Goal: Register for event/course

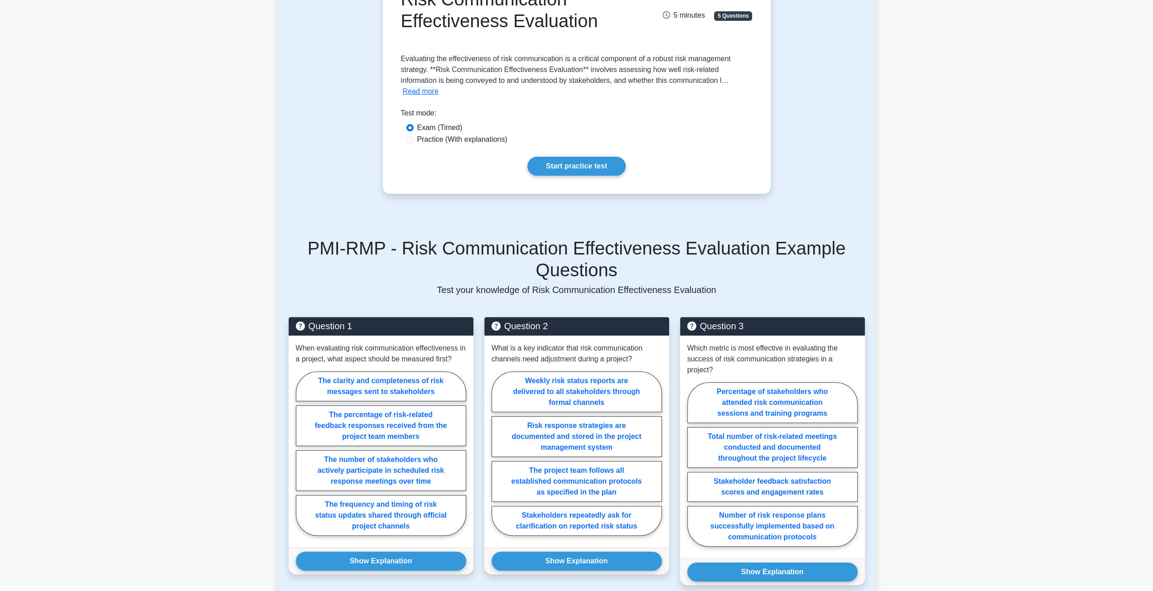
scroll to position [45, 0]
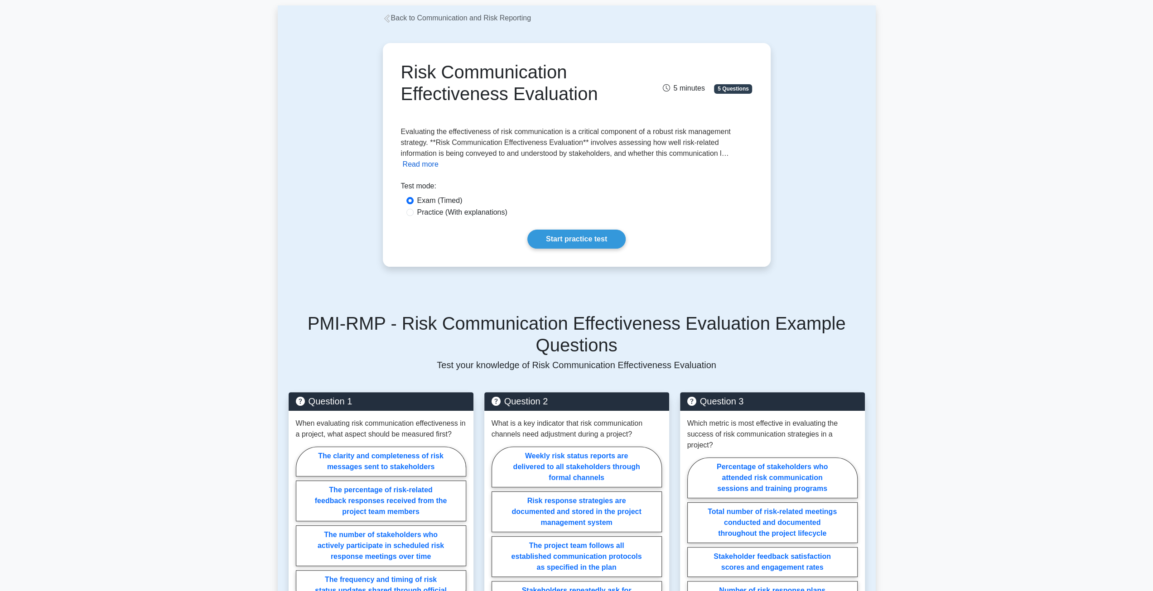
click at [420, 164] on button "Read more" at bounding box center [421, 164] width 36 height 11
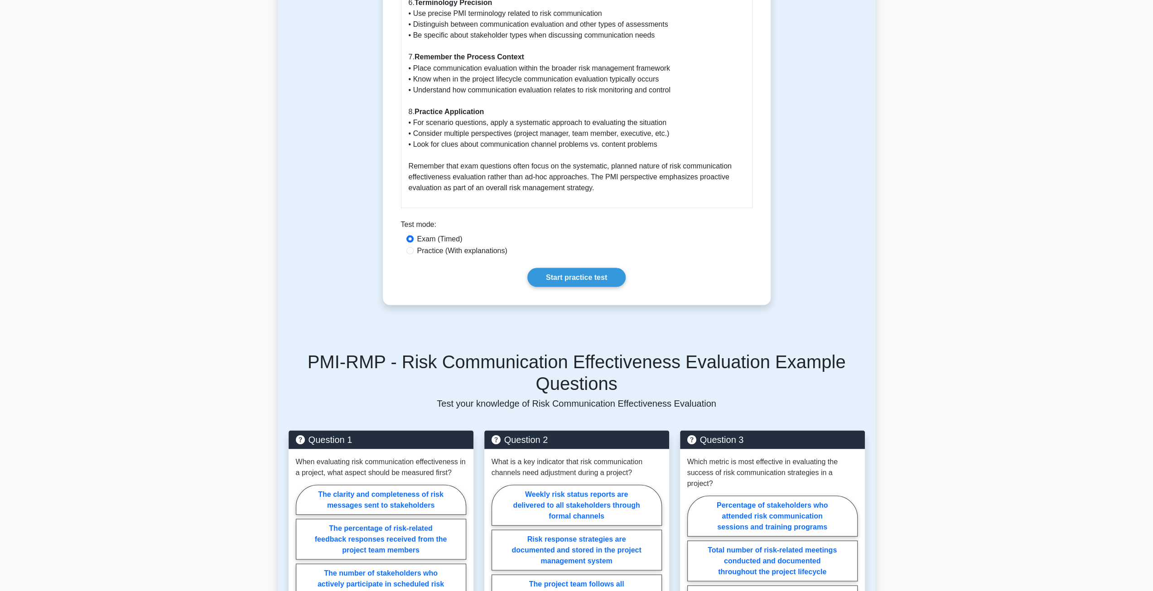
scroll to position [1676, 0]
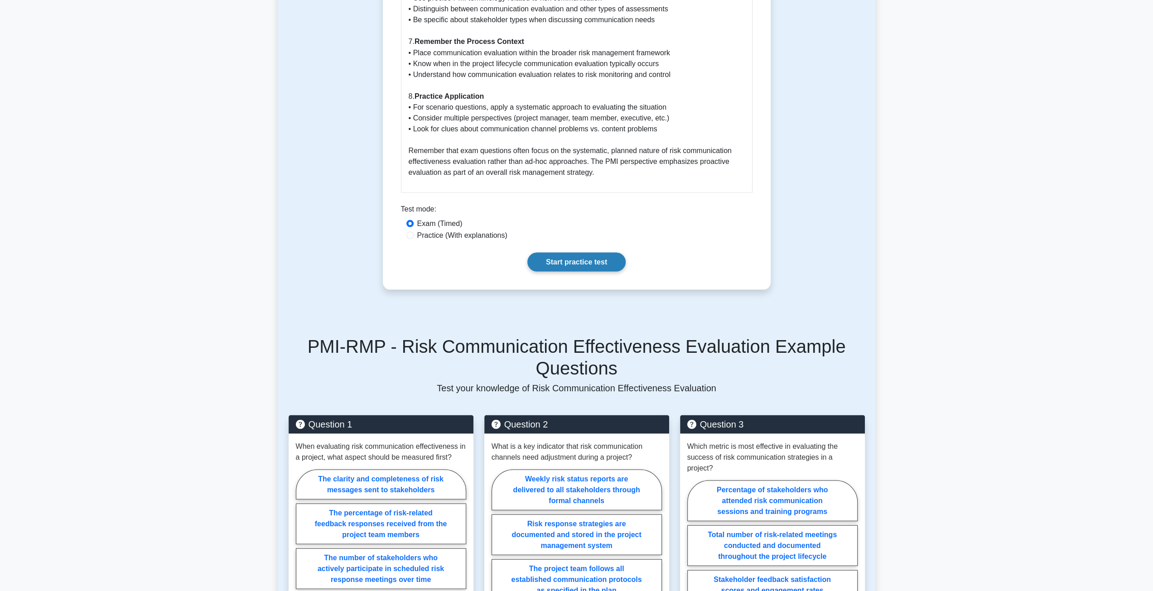
click at [562, 260] on link "Start practice test" at bounding box center [576, 261] width 98 height 19
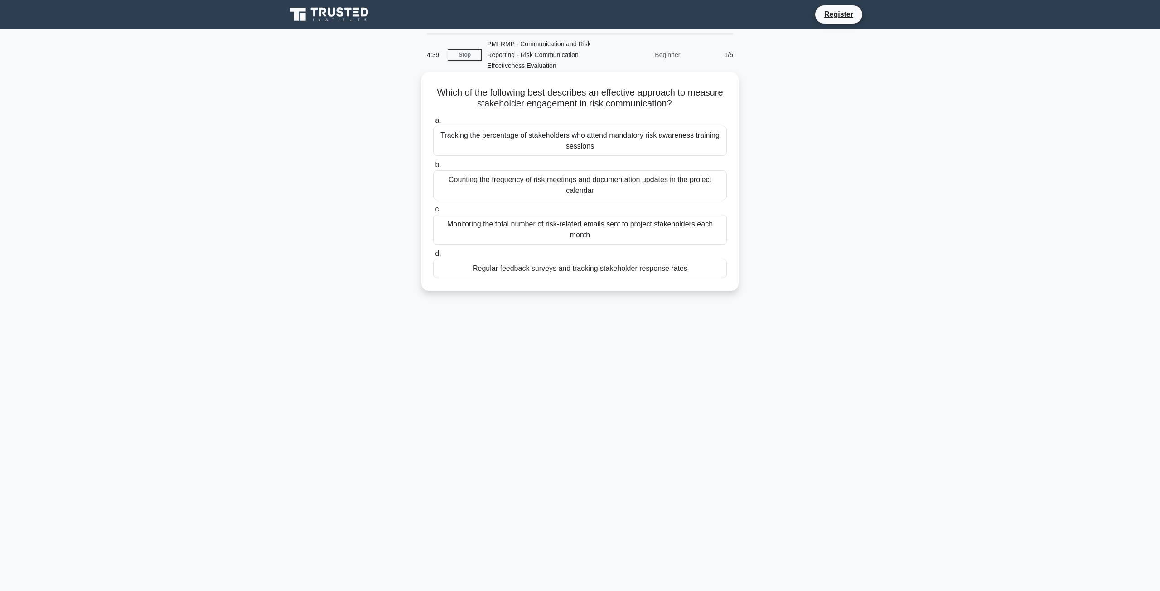
click at [596, 269] on div "Regular feedback surveys and tracking stakeholder response rates" at bounding box center [580, 268] width 294 height 19
click at [433, 257] on input "d. Regular feedback surveys and tracking stakeholder response rates" at bounding box center [433, 254] width 0 height 6
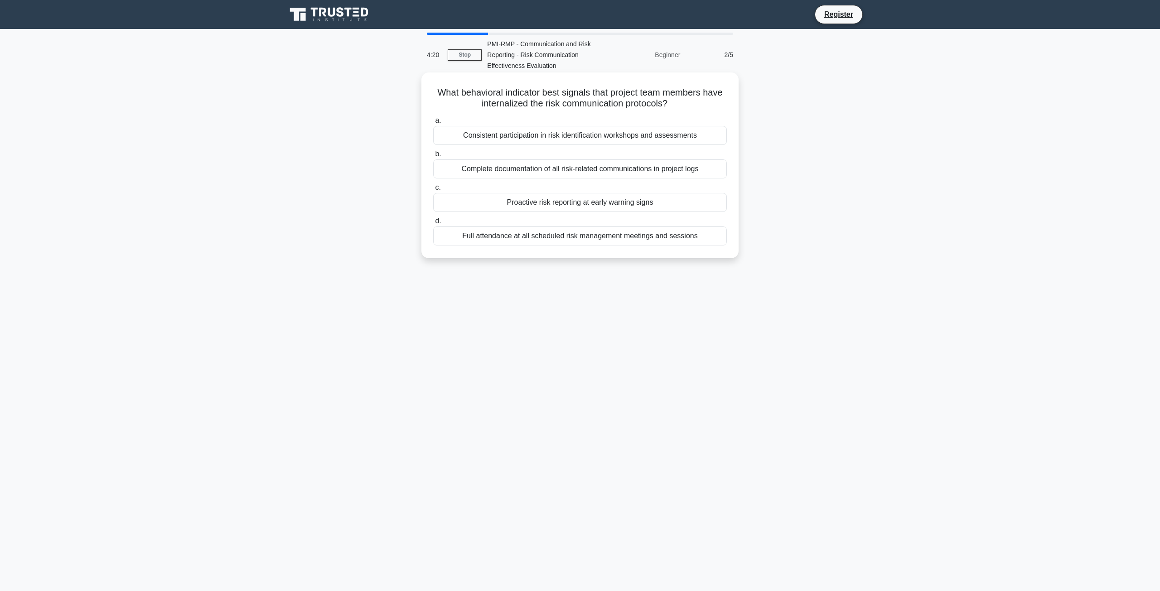
click at [551, 208] on div "Proactive risk reporting at early warning signs" at bounding box center [580, 202] width 294 height 19
click at [433, 191] on input "c. Proactive risk reporting at early warning signs" at bounding box center [433, 188] width 0 height 6
click at [618, 139] on div "Stakeholder response time to risk alerts" at bounding box center [580, 135] width 294 height 19
click at [433, 124] on input "a. Stakeholder response time to risk alerts" at bounding box center [433, 121] width 0 height 6
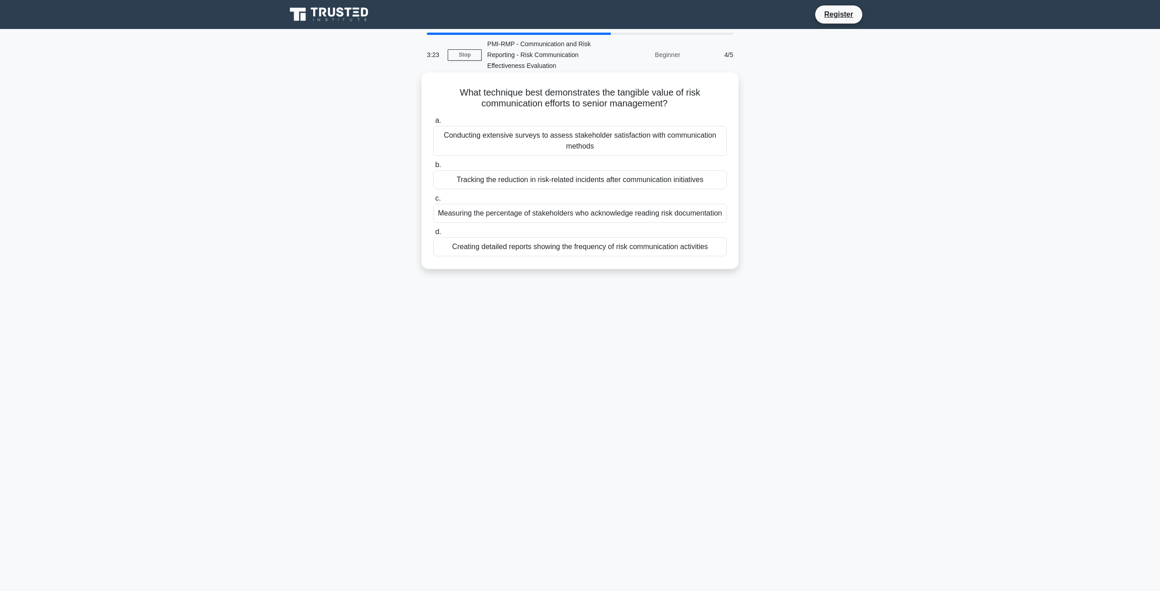
click at [533, 183] on div "Tracking the reduction in risk-related incidents after communication initiatives" at bounding box center [580, 179] width 294 height 19
click at [433, 168] on input "b. Tracking the reduction in risk-related incidents after communication initiat…" at bounding box center [433, 165] width 0 height 6
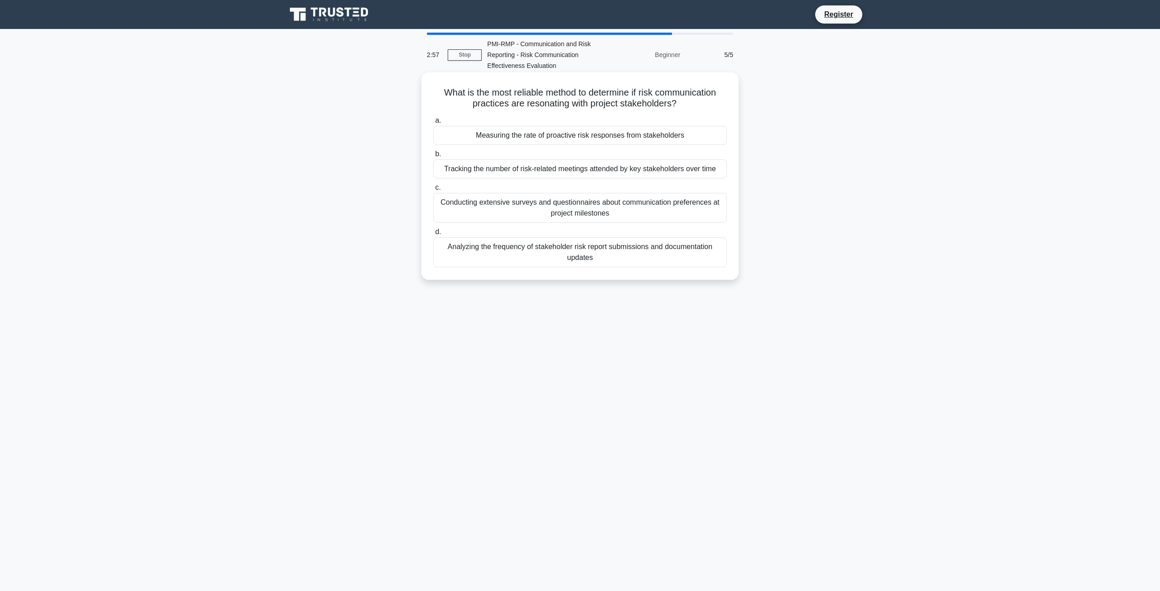
click at [554, 138] on div "Measuring the rate of proactive risk responses from stakeholders" at bounding box center [580, 135] width 294 height 19
click at [433, 124] on input "a. Measuring the rate of proactive risk responses from stakeholders" at bounding box center [433, 121] width 0 height 6
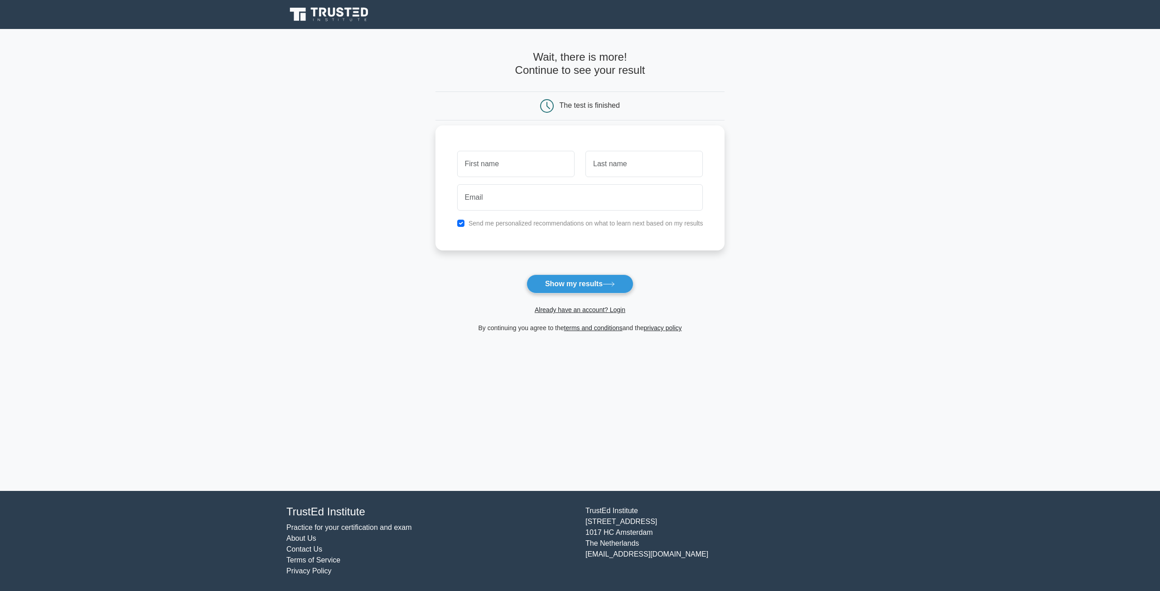
click at [533, 166] on input "text" at bounding box center [515, 164] width 117 height 26
type input "Ahsana"
click at [602, 165] on input "text" at bounding box center [643, 164] width 117 height 26
type input "Parammal Vatteri"
click at [584, 205] on input "email" at bounding box center [580, 197] width 246 height 26
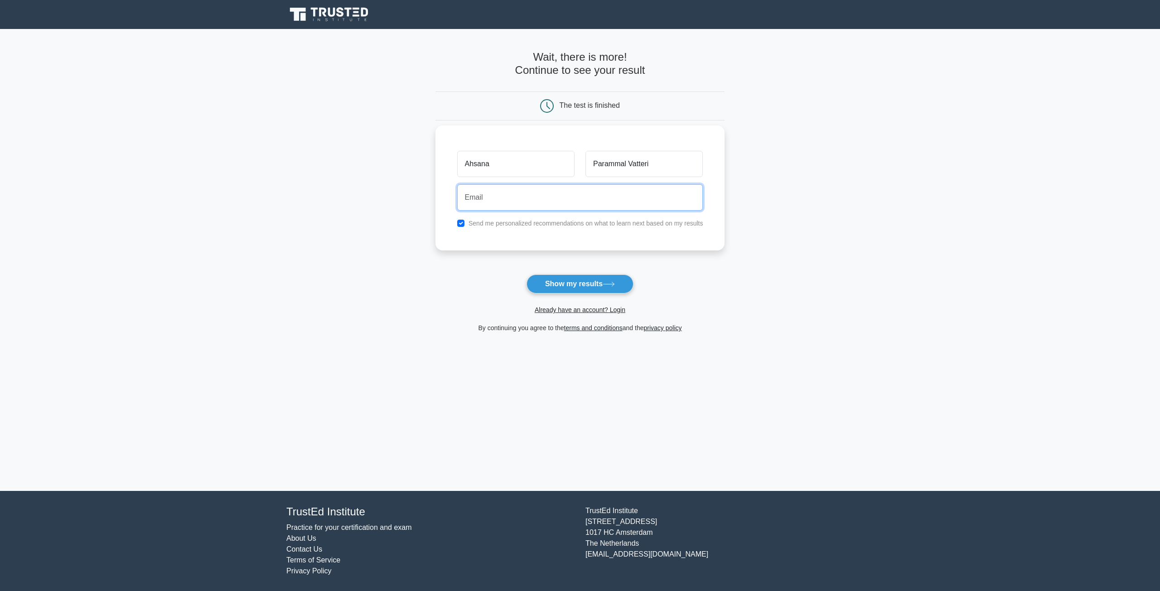
type input "sana.jaaas@gmail.com"
click at [460, 220] on input "checkbox" at bounding box center [460, 223] width 7 height 7
checkbox input "false"
click at [565, 281] on button "Show my results" at bounding box center [579, 284] width 107 height 19
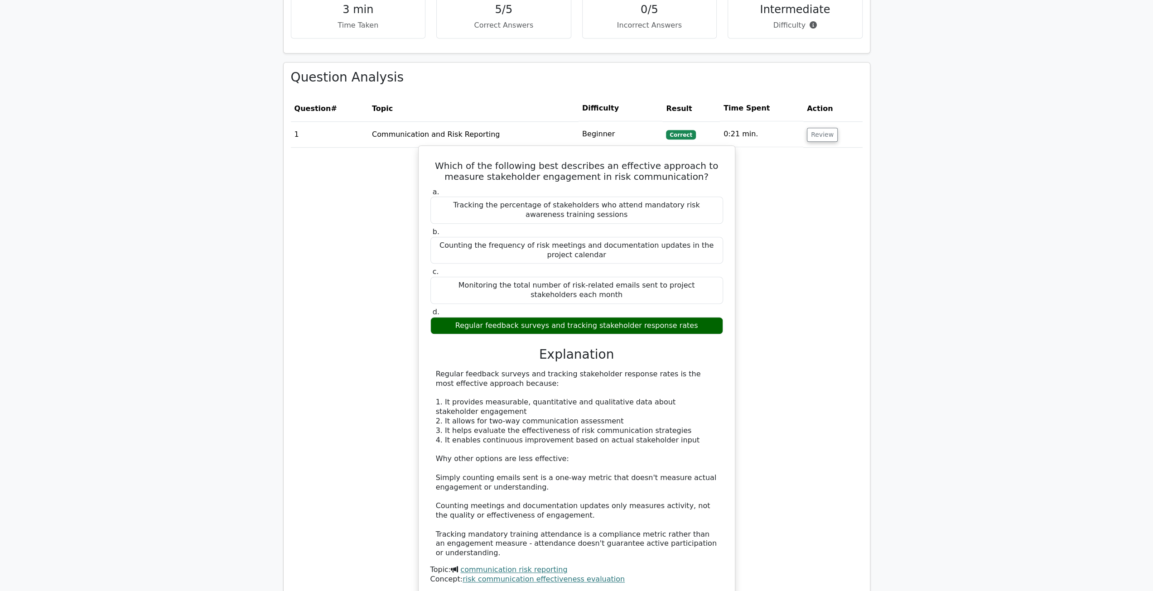
scroll to position [634, 0]
